Goal: Use online tool/utility: Use online tool/utility

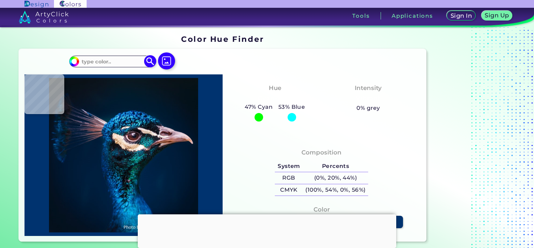
click at [121, 62] on input at bounding box center [112, 62] width 66 height 10
type input "tur"
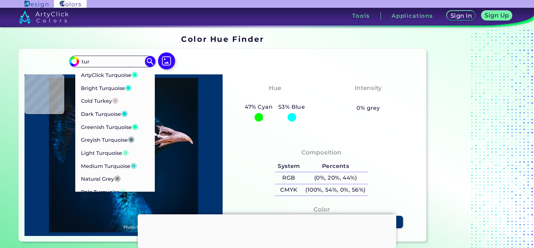
type input "#0a1116"
type input "#0A1116"
type input "#091016"
type input "#081016"
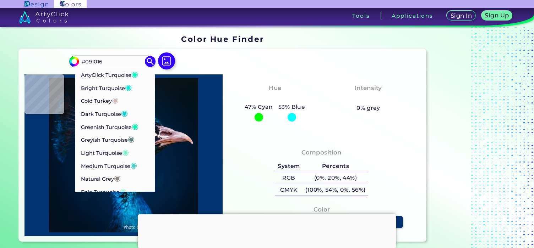
type input "#081016"
type input "#081116"
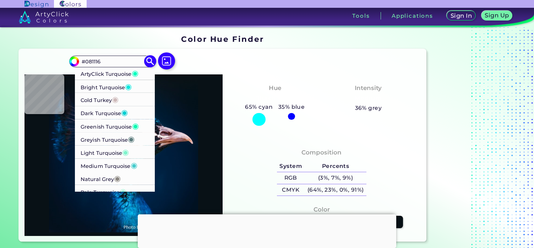
type input "#081116"
click at [122, 81] on p "Bright Turquoise ◉" at bounding box center [106, 86] width 51 height 13
type input "#08e8de"
type input "#08E8DE"
